Goal: Navigation & Orientation: Find specific page/section

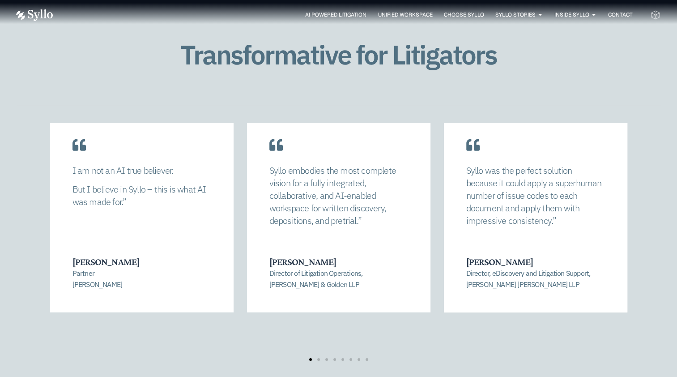
scroll to position [1877, 0]
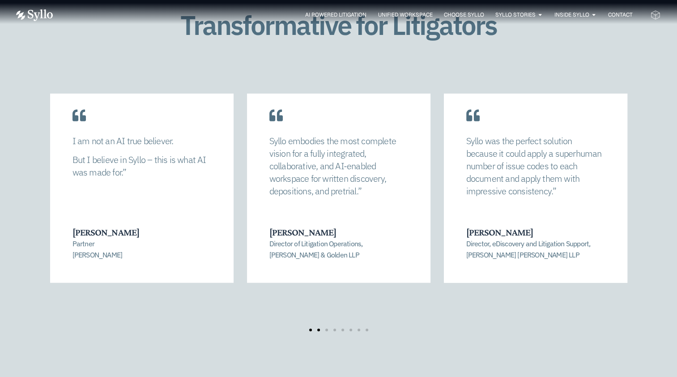
click at [318, 305] on div "[PERSON_NAME] allowed us to completely recalibrate our strategy and find a mana…" at bounding box center [338, 213] width 577 height 238
click at [319, 329] on span "Go to slide 2" at bounding box center [318, 330] width 3 height 3
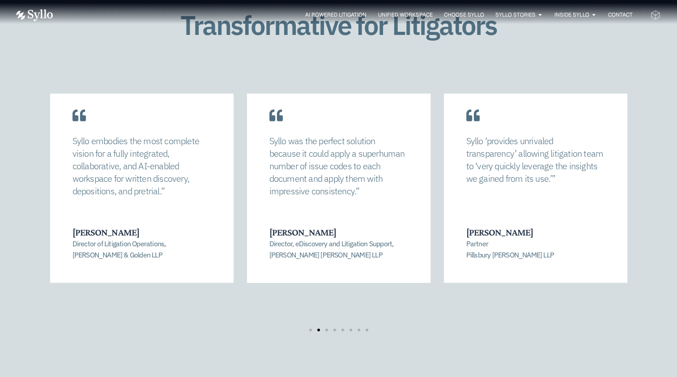
click at [328, 329] on div at bounding box center [339, 330] width 64 height 3
click at [342, 329] on span "Go to slide 5" at bounding box center [343, 330] width 3 height 3
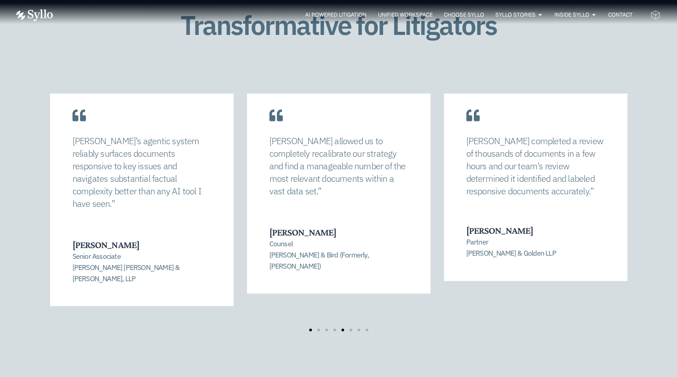
click at [311, 329] on span "Go to slide 1" at bounding box center [310, 330] width 3 height 3
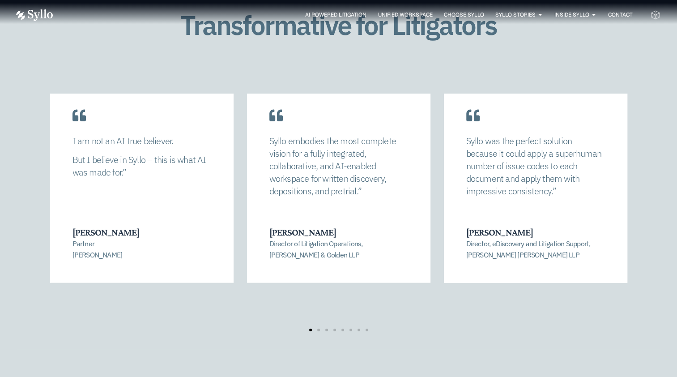
click at [323, 248] on p "Director of Litigation Operations, [PERSON_NAME] & Golden LLP" at bounding box center [338, 249] width 138 height 22
click at [319, 329] on span "Go to slide 2" at bounding box center [318, 330] width 3 height 3
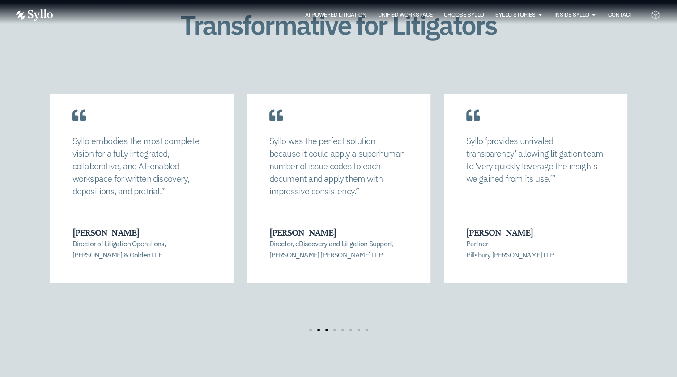
click at [326, 329] on span "Go to slide 3" at bounding box center [326, 330] width 3 height 3
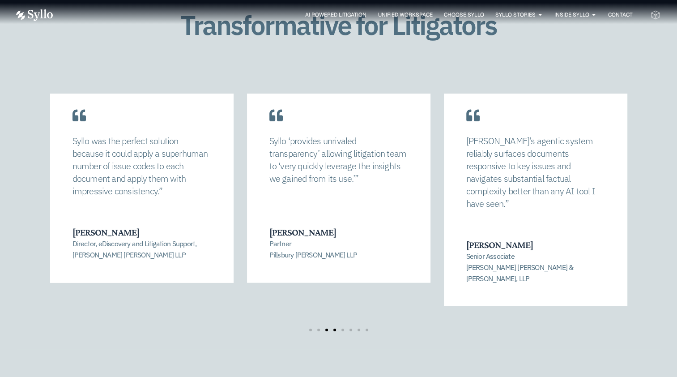
click at [333, 329] on span "Go to slide 4" at bounding box center [334, 330] width 3 height 3
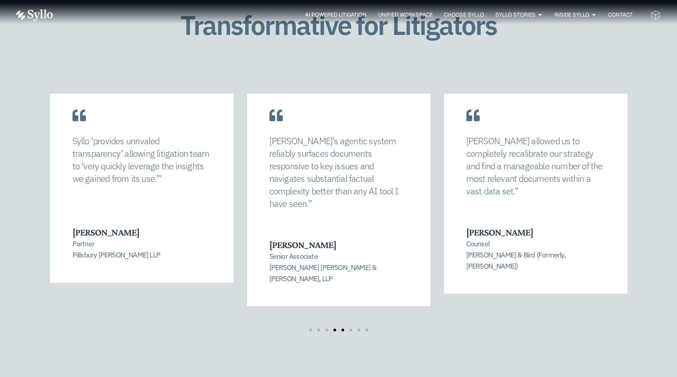
click at [343, 329] on span "Go to slide 5" at bounding box center [343, 330] width 3 height 3
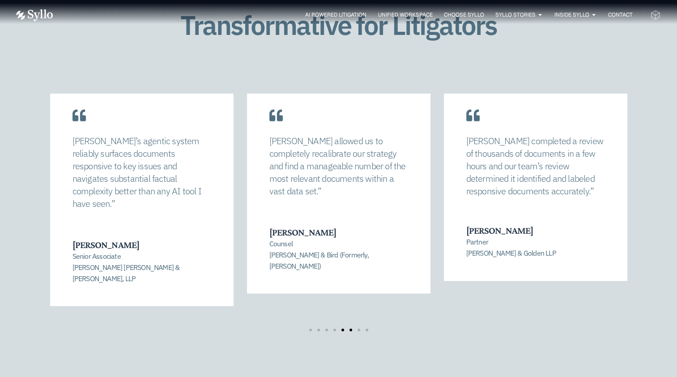
click at [351, 329] on span "Go to slide 6" at bounding box center [351, 330] width 3 height 3
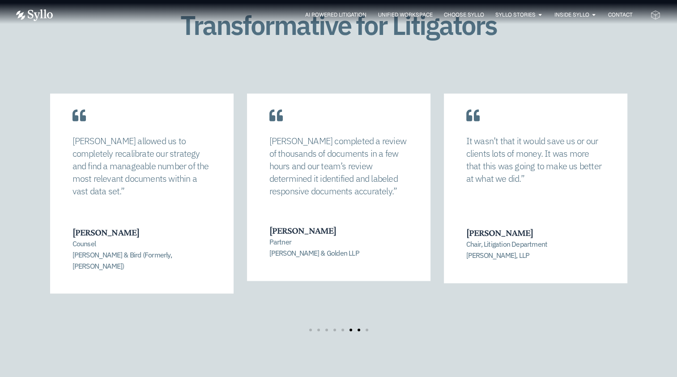
click at [359, 329] on span "Go to slide 7" at bounding box center [359, 330] width 3 height 3
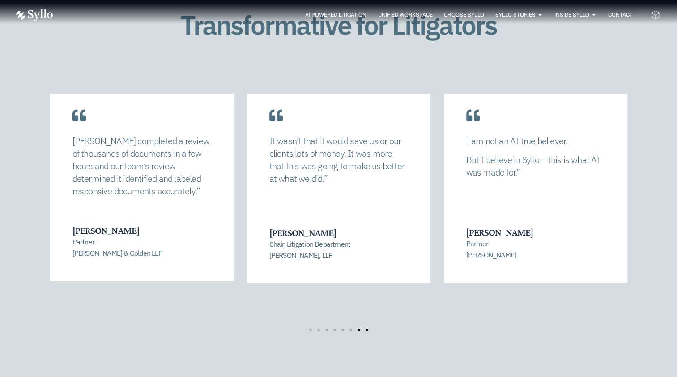
click at [367, 329] on span "Go to slide 8" at bounding box center [367, 330] width 3 height 3
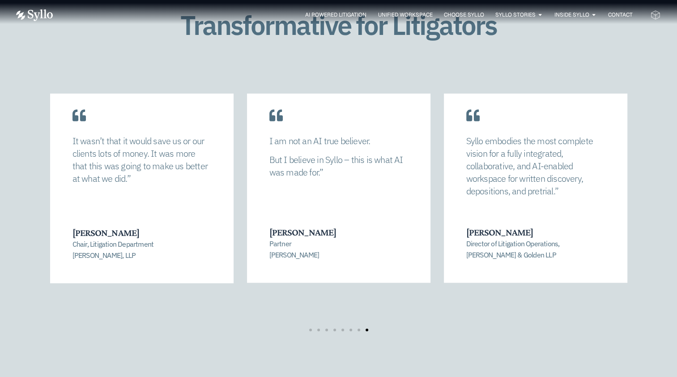
click at [516, 207] on div "Syllo embodies the most complete vision for a fully integrated, collaborative, …" at bounding box center [536, 180] width 184 height 206
click at [411, 17] on span "Unified Workspace" at bounding box center [405, 15] width 55 height 8
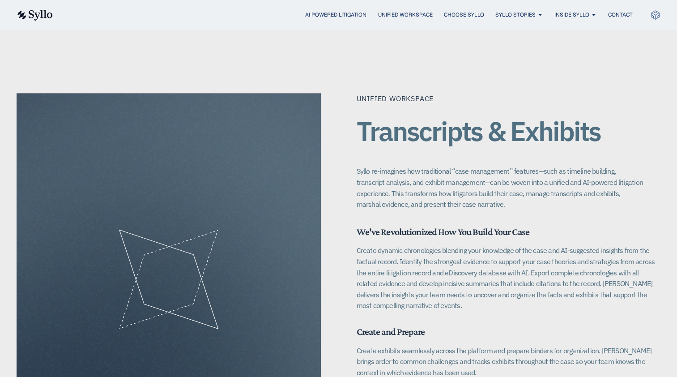
scroll to position [1127, 0]
